Goal: Transaction & Acquisition: Obtain resource

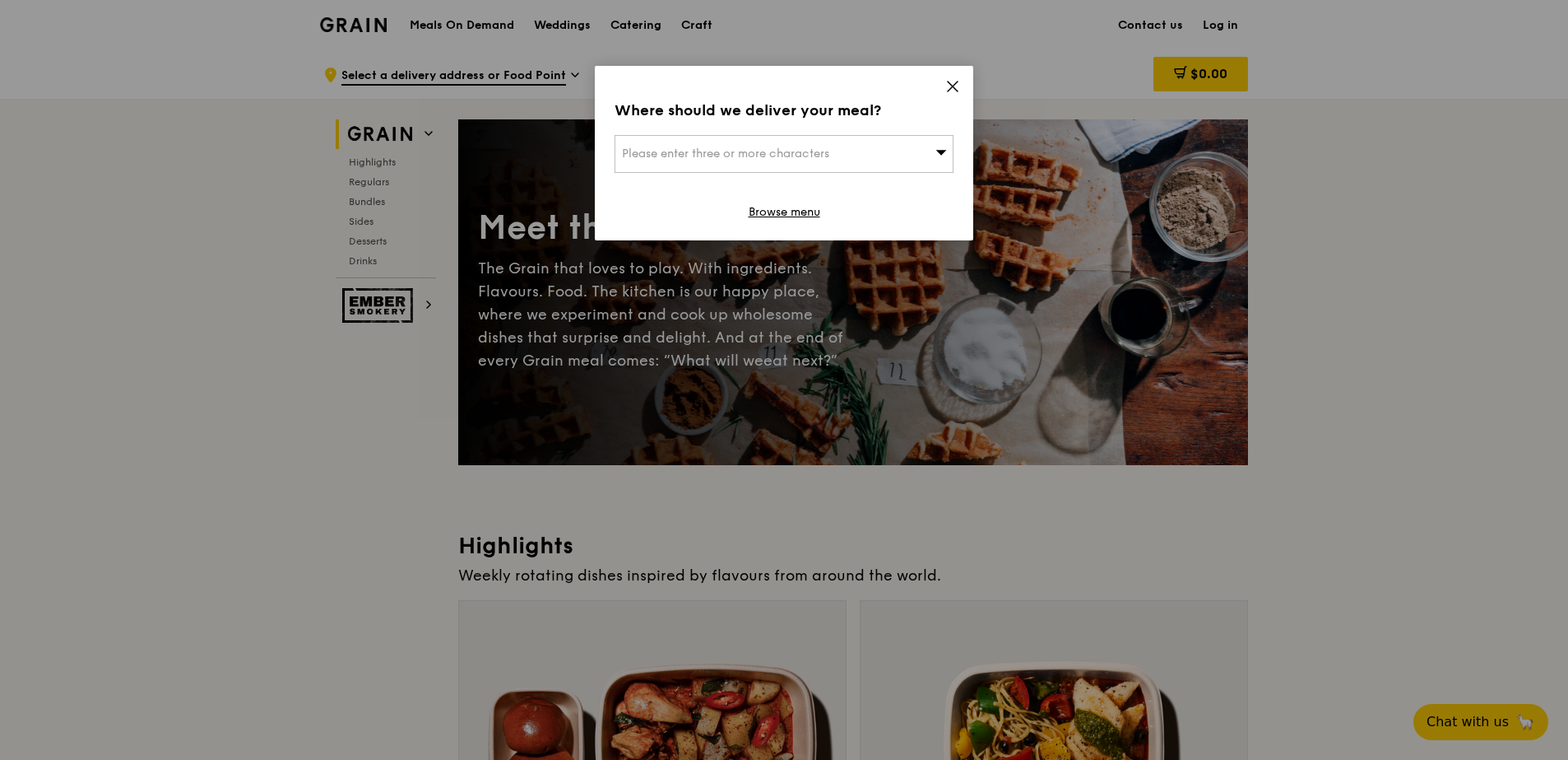
click at [942, 88] on div "Where should we deliver your meal? Please enter three or more characters Browse…" at bounding box center [784, 152] width 378 height 174
click at [958, 82] on icon at bounding box center [953, 86] width 15 height 15
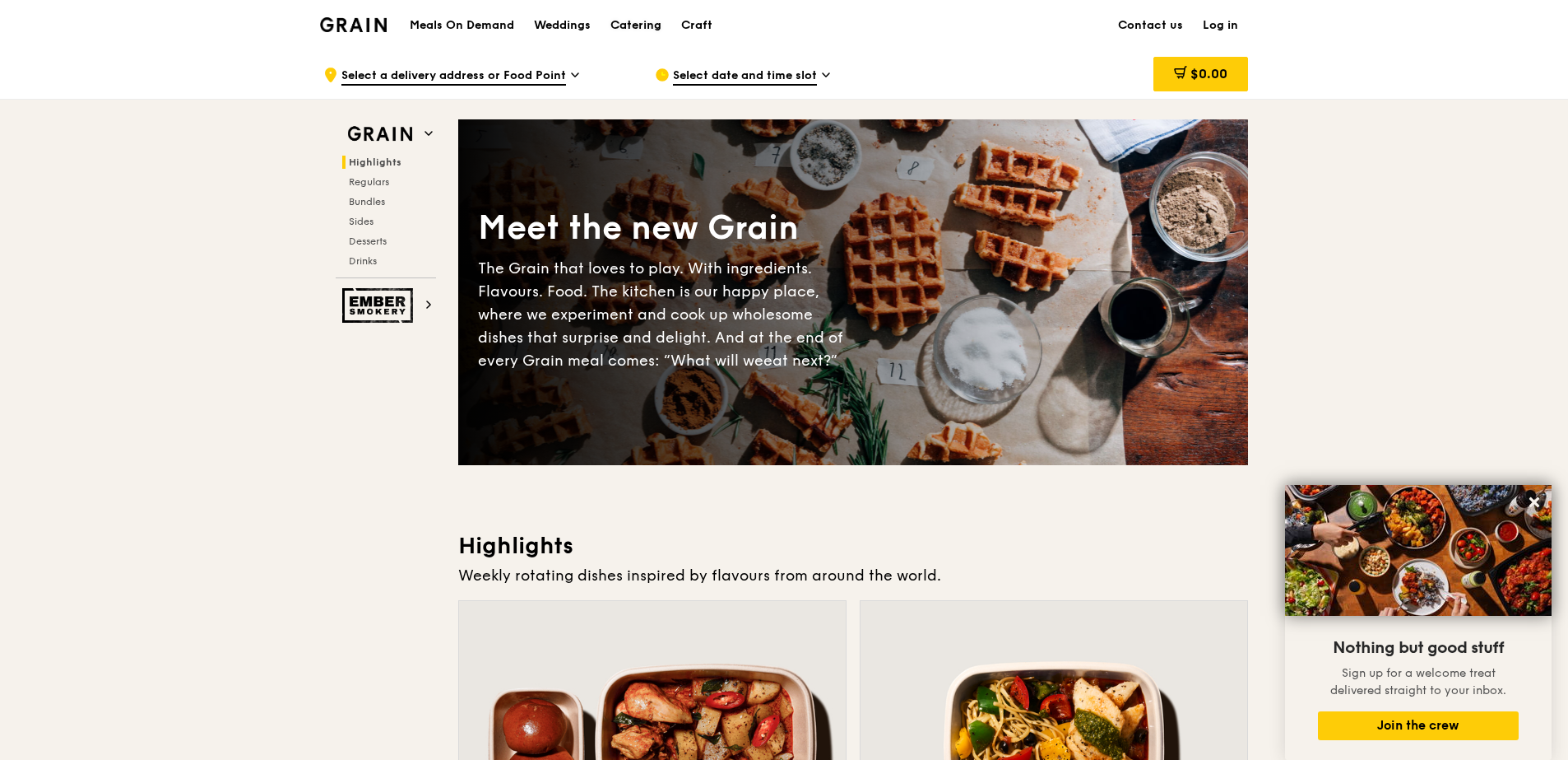
click at [612, 22] on div "Catering" at bounding box center [636, 26] width 51 height 49
click at [625, 33] on div "Catering" at bounding box center [636, 26] width 51 height 49
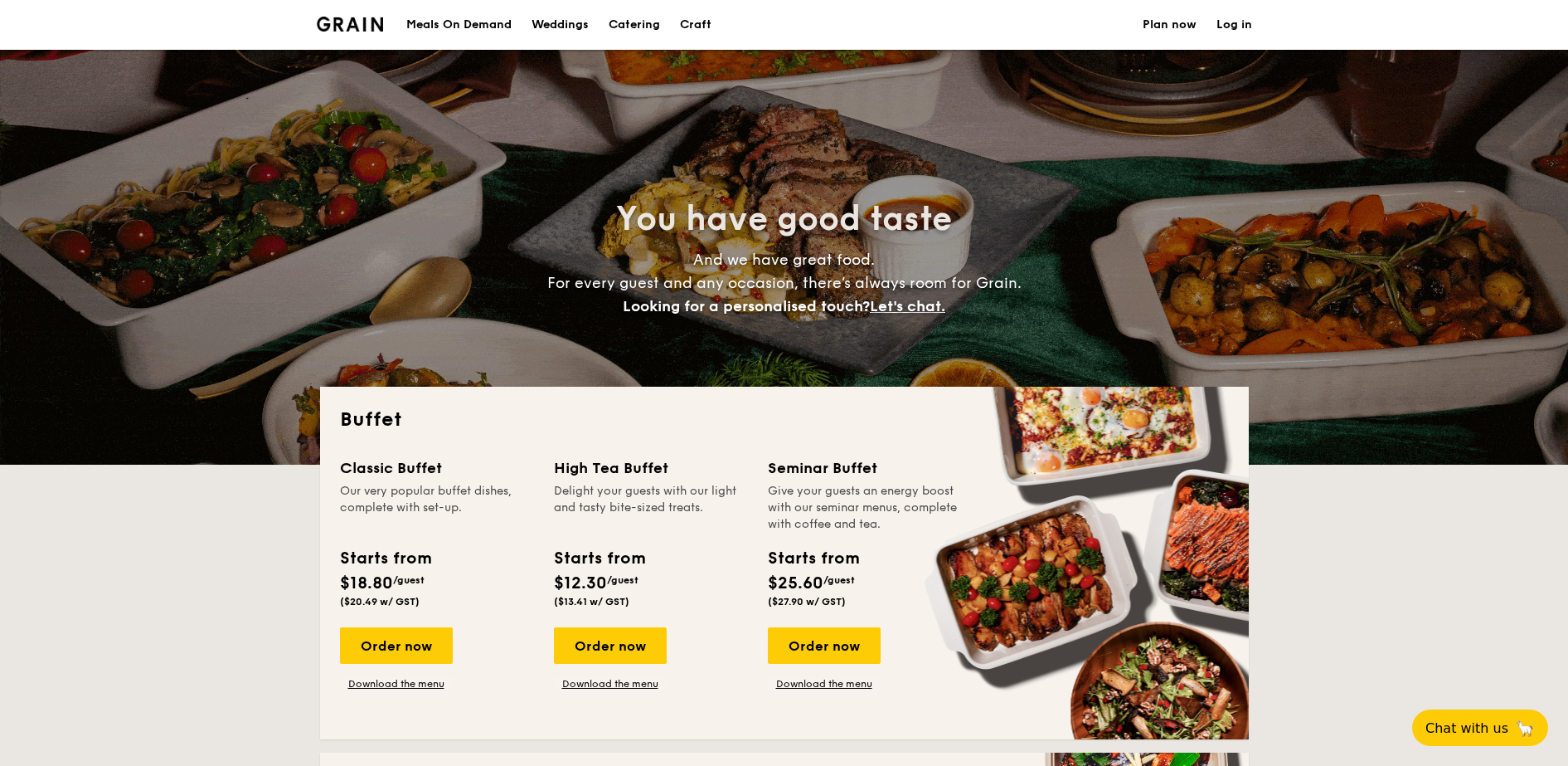
select select
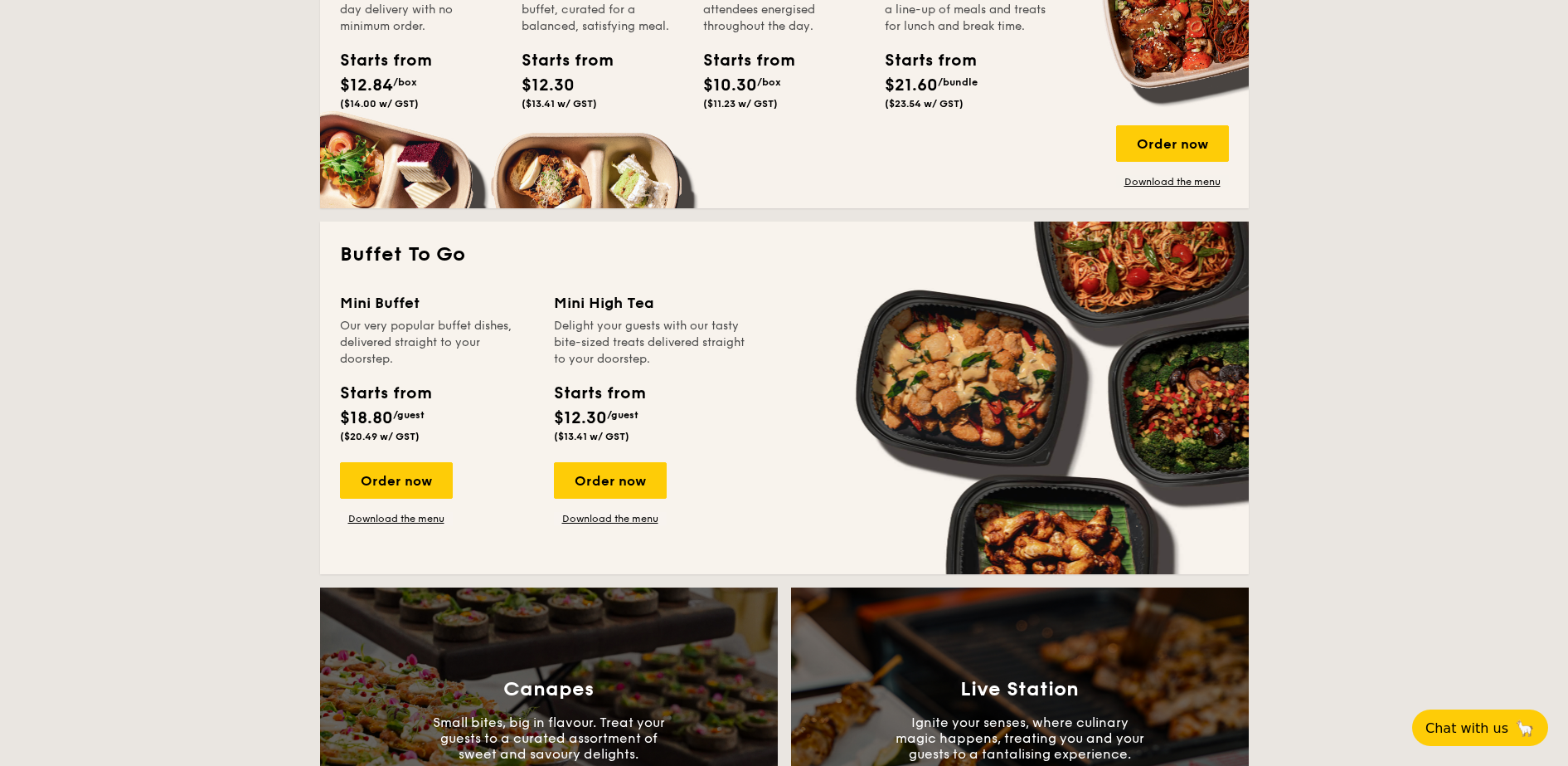
scroll to position [933, 0]
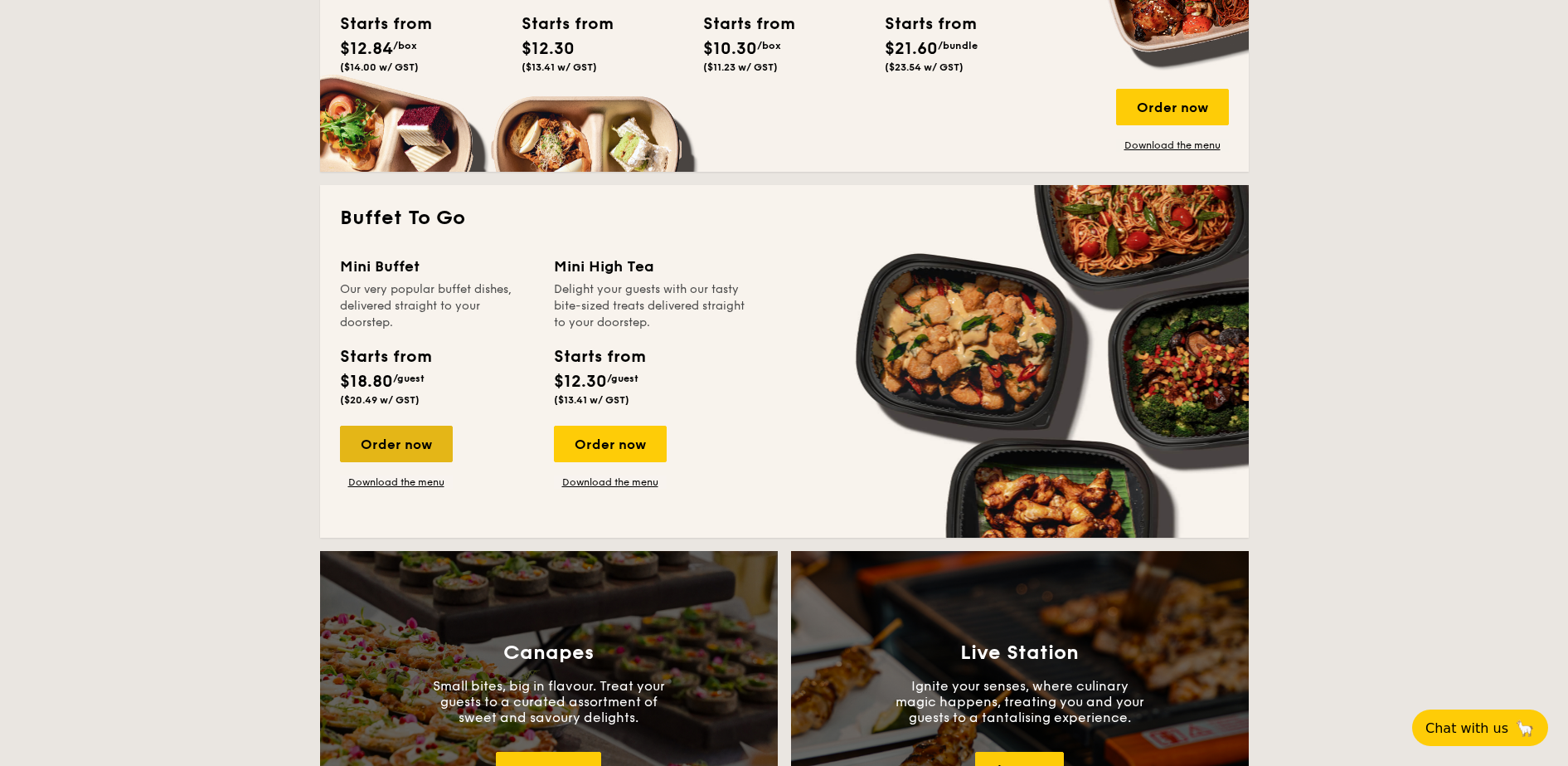
click at [421, 453] on div "Order now" at bounding box center [396, 443] width 113 height 37
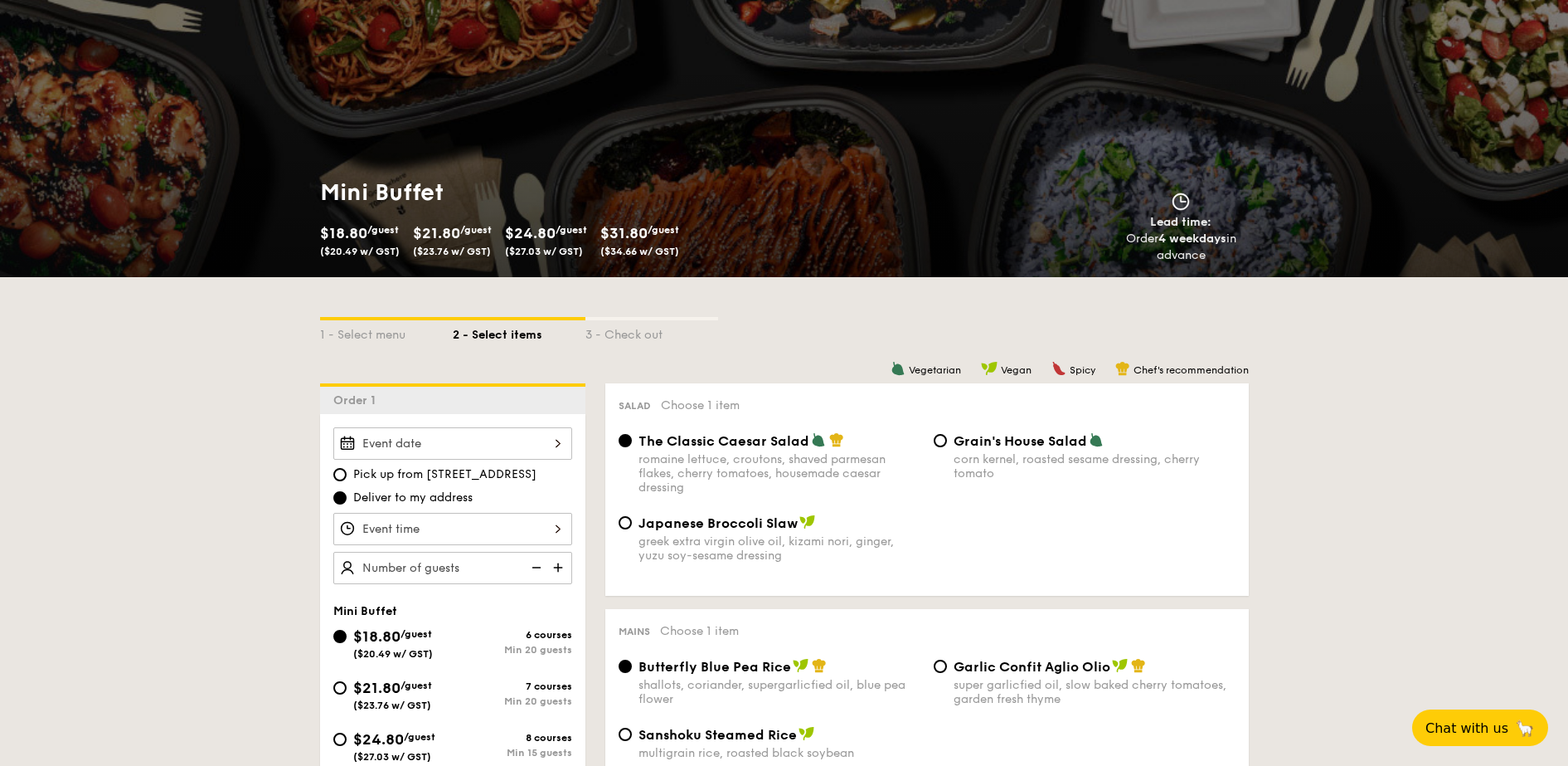
scroll to position [207, 0]
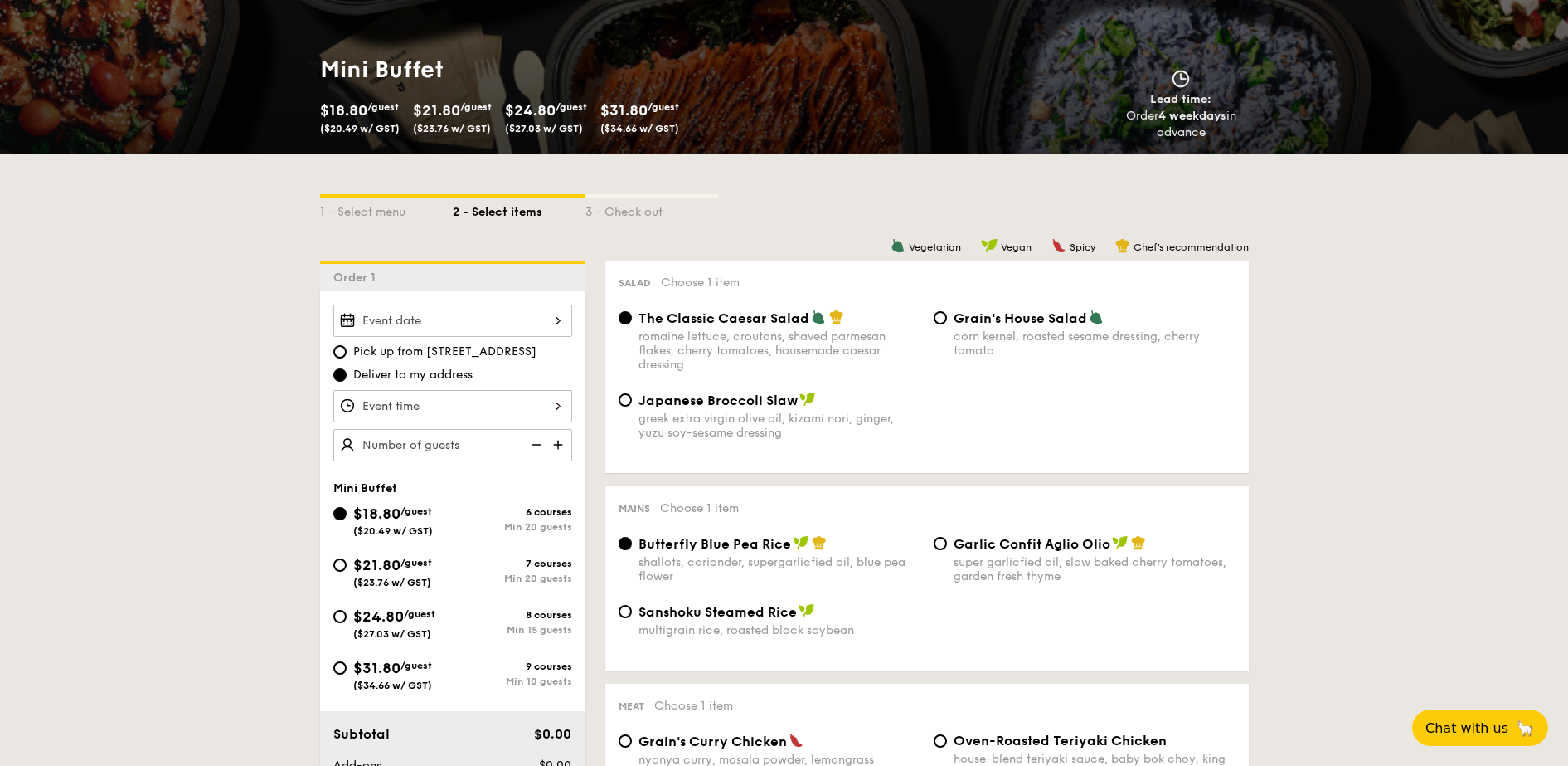
select select
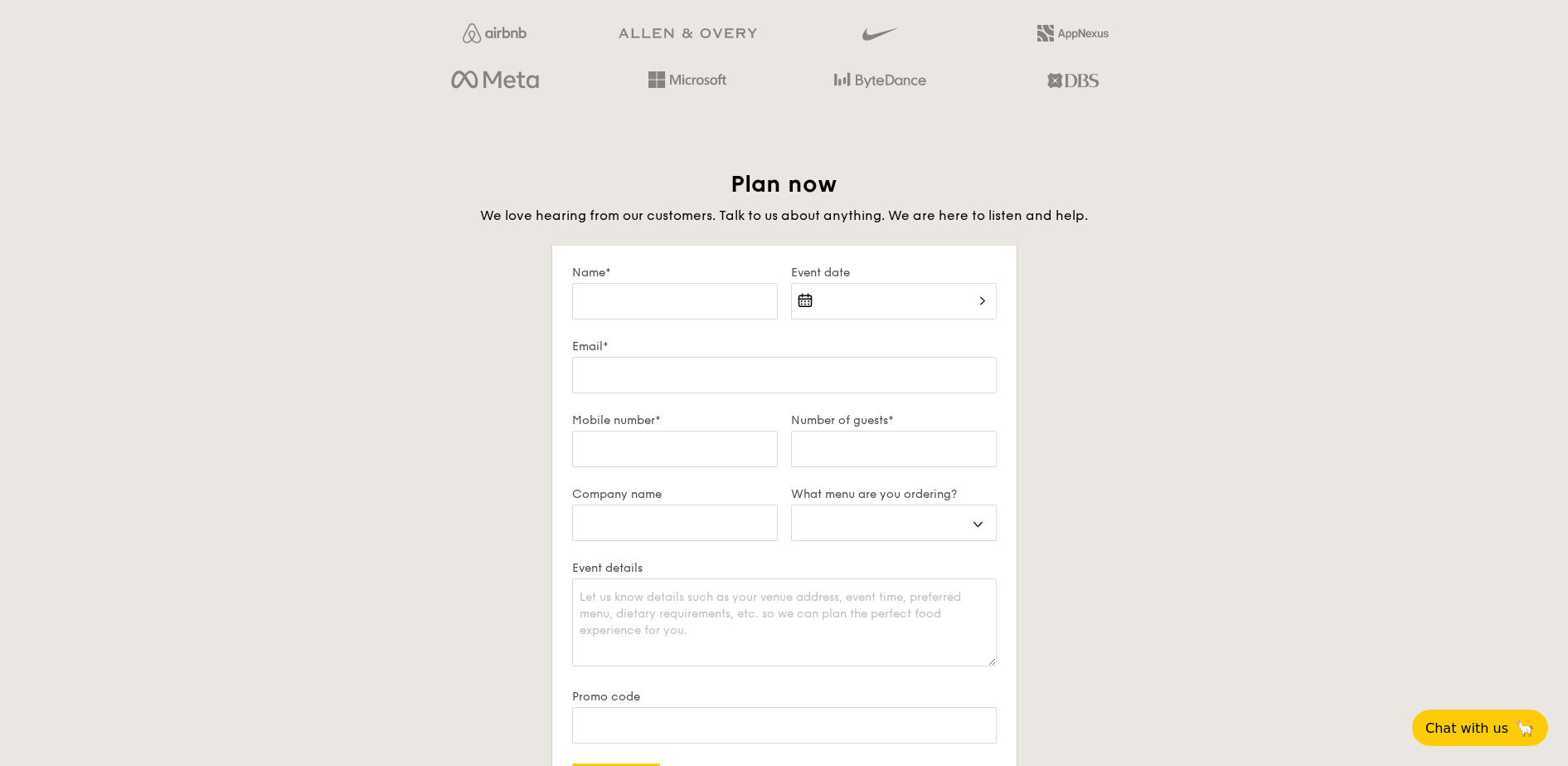
scroll to position [2691, 0]
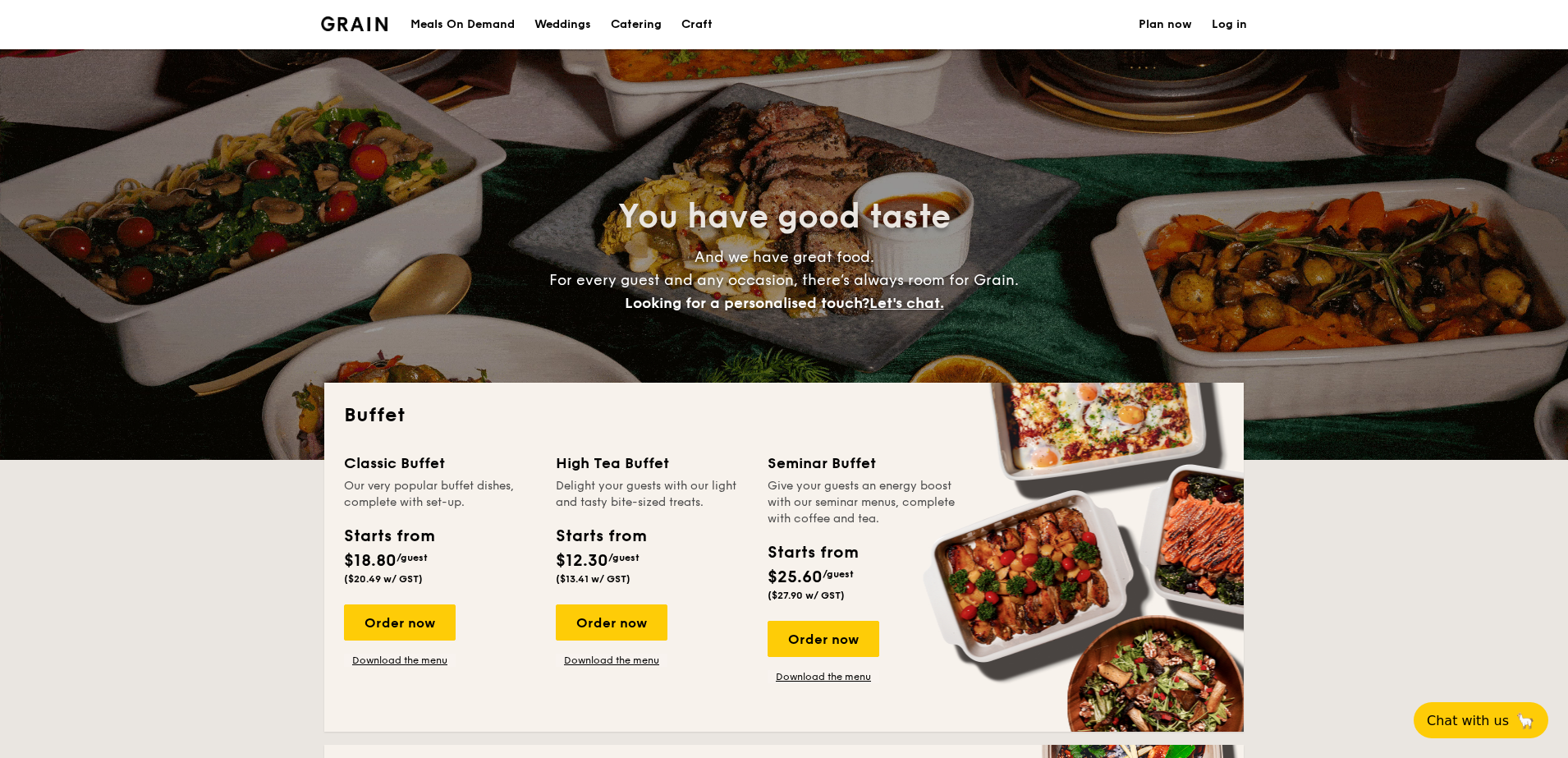
select select
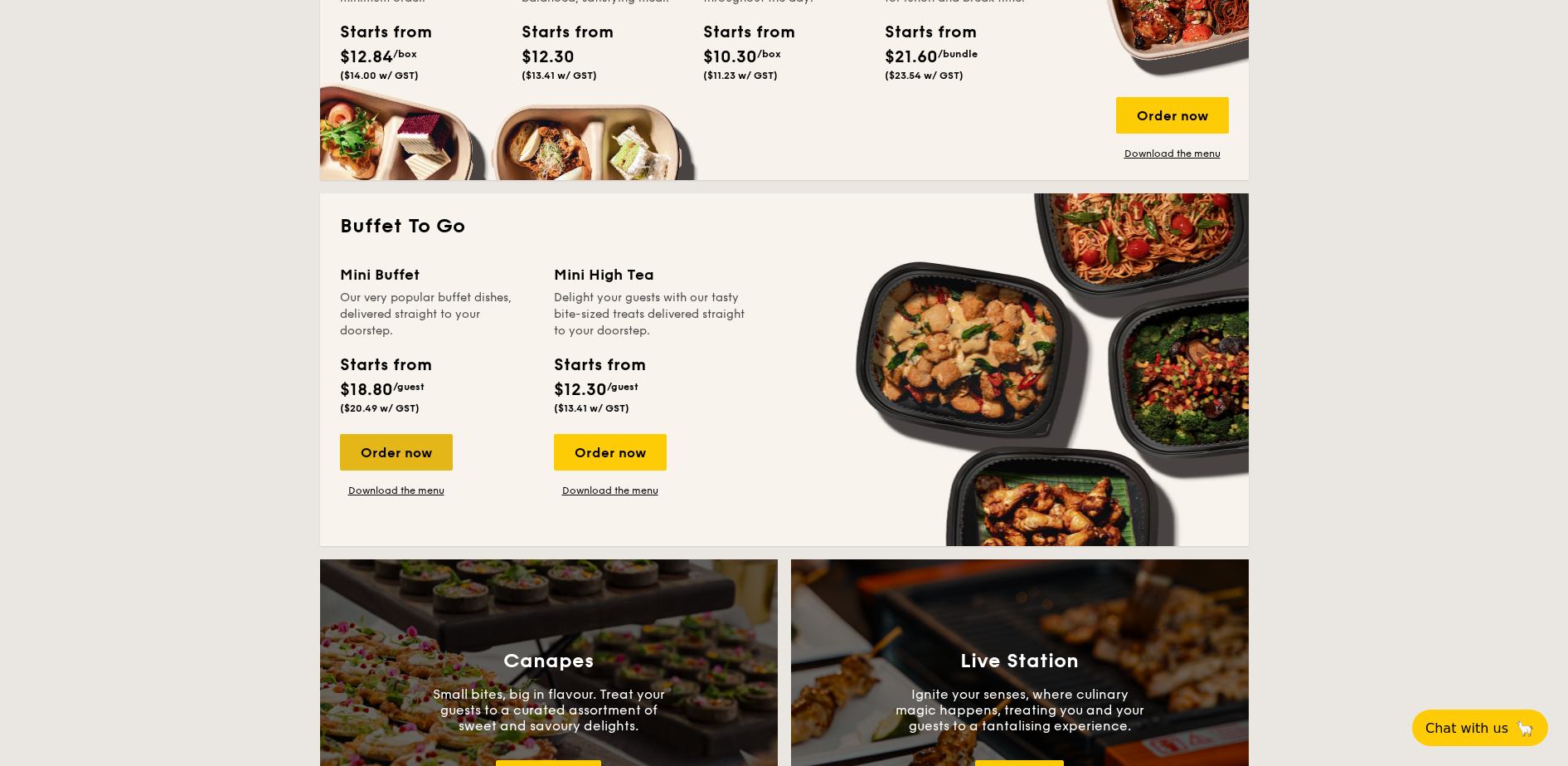
scroll to position [933, 0]
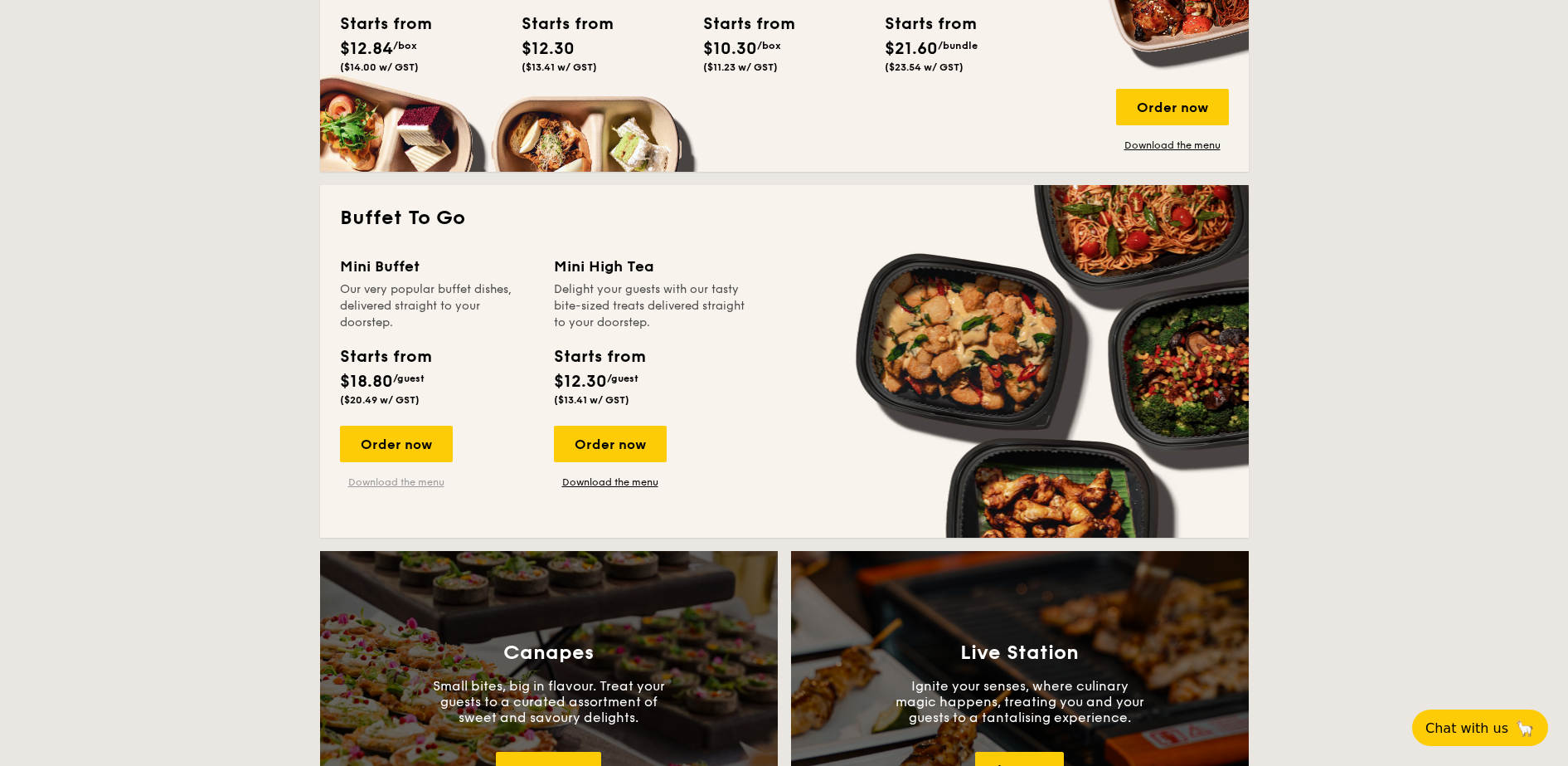
click at [384, 485] on link "Download the menu" at bounding box center [396, 482] width 113 height 13
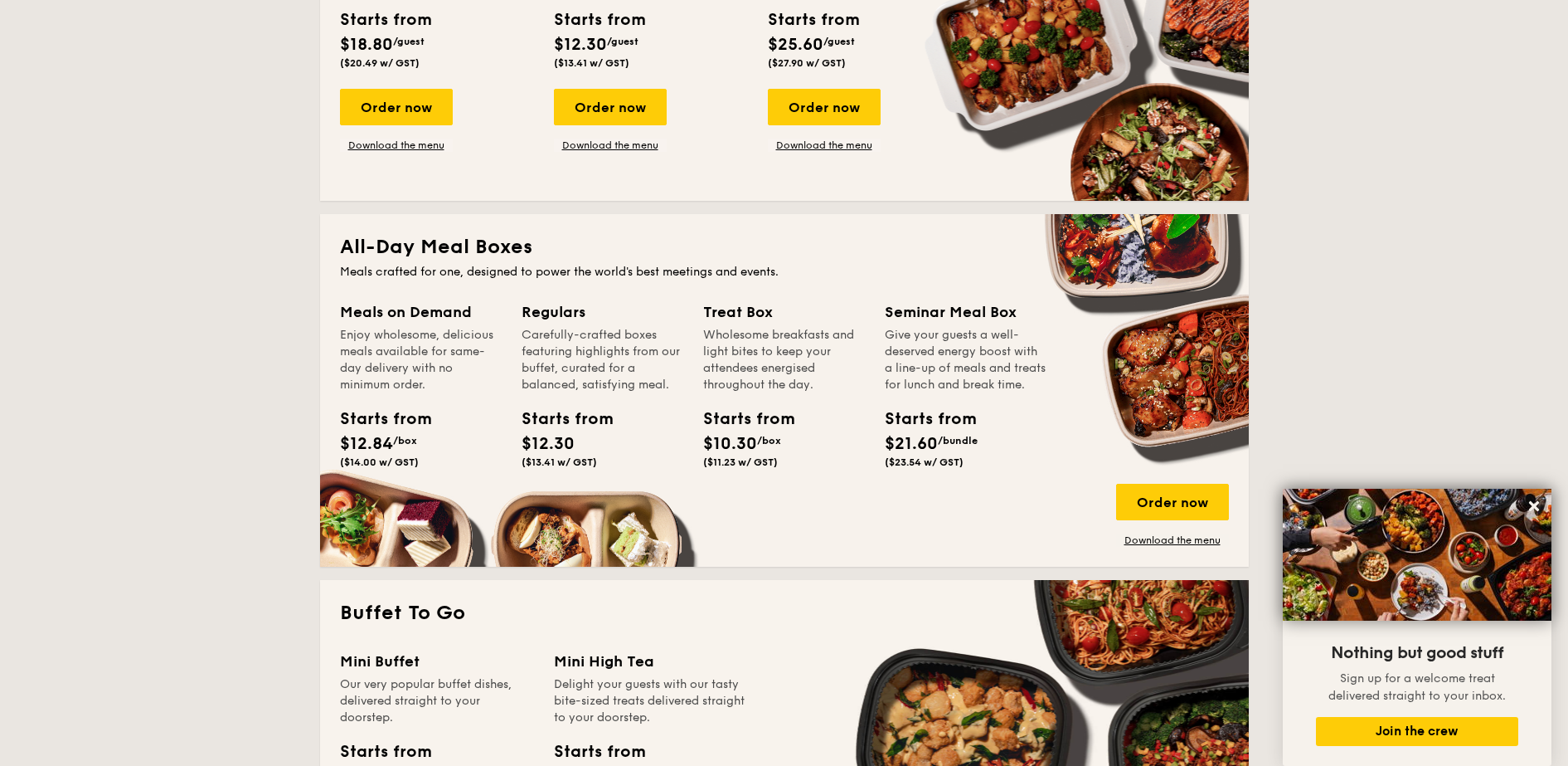
scroll to position [0, 0]
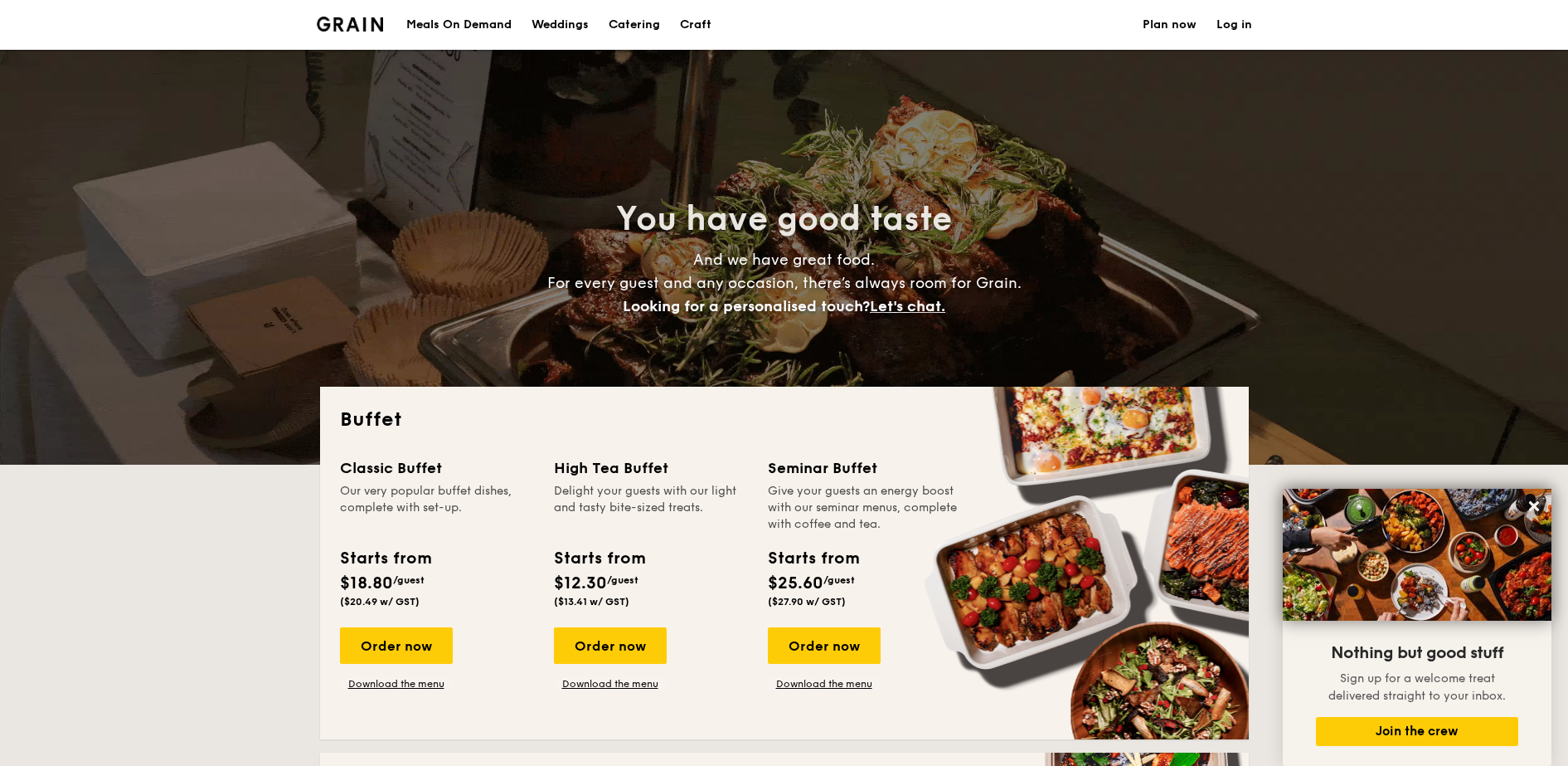
click at [615, 28] on h1 "Catering" at bounding box center [634, 25] width 52 height 50
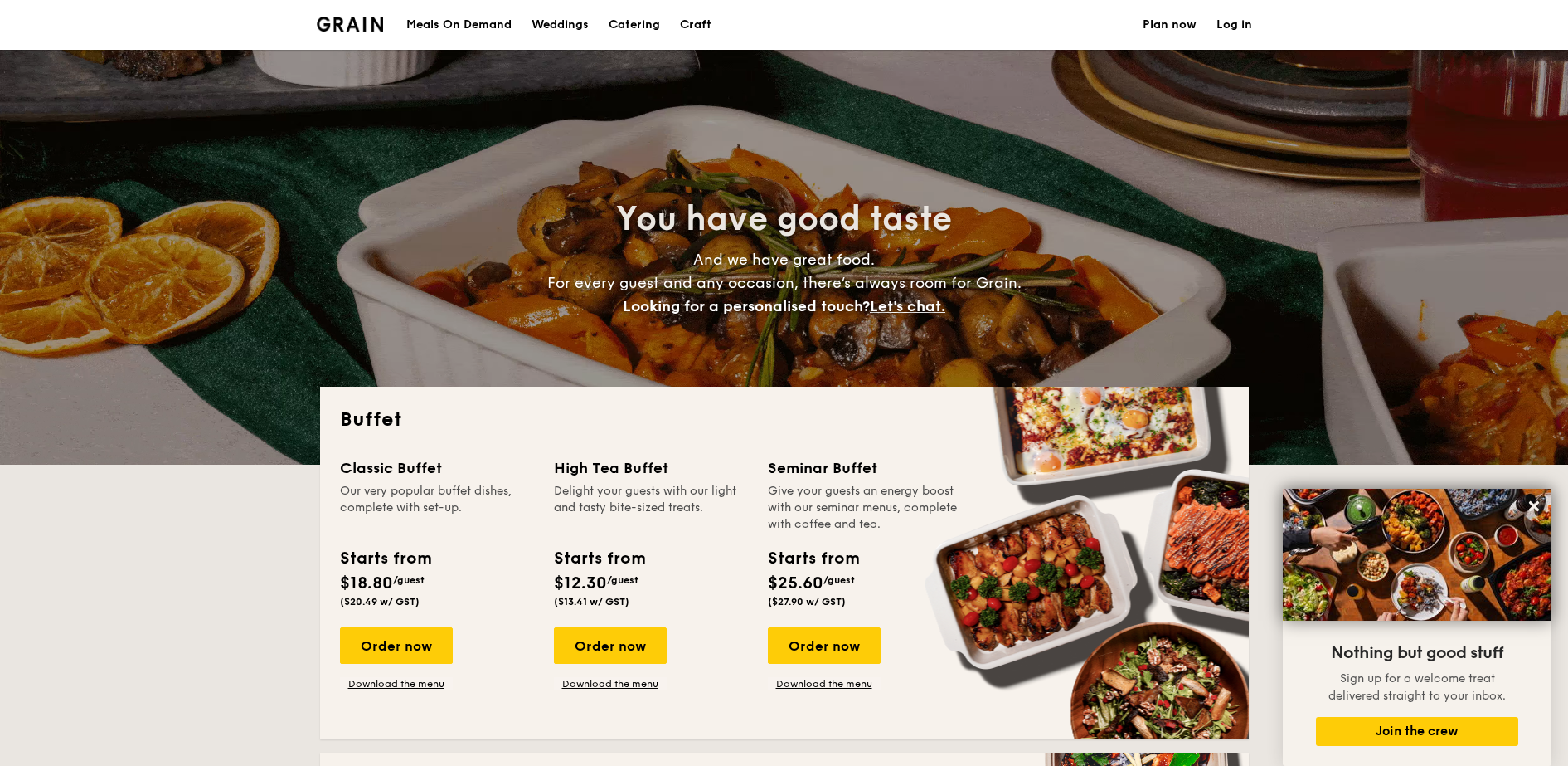
click at [689, 27] on div "Craft" at bounding box center [695, 25] width 32 height 50
